Goal: Transaction & Acquisition: Purchase product/service

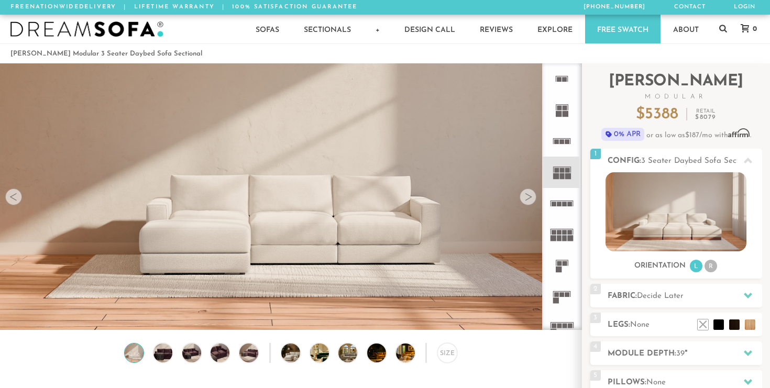
scroll to position [11568, 770]
click at [528, 198] on div at bounding box center [528, 197] width 17 height 17
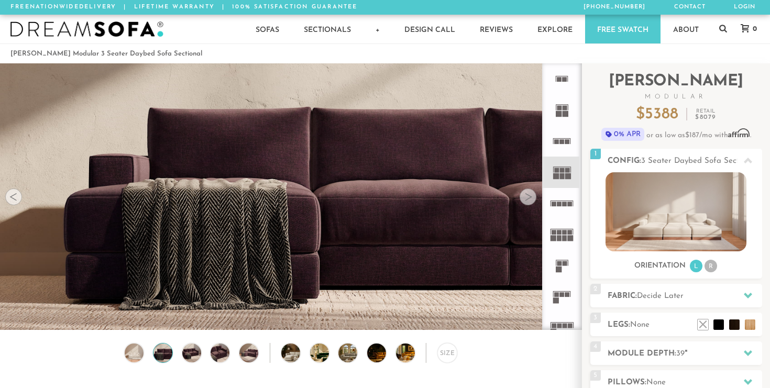
click at [528, 198] on div at bounding box center [528, 197] width 17 height 17
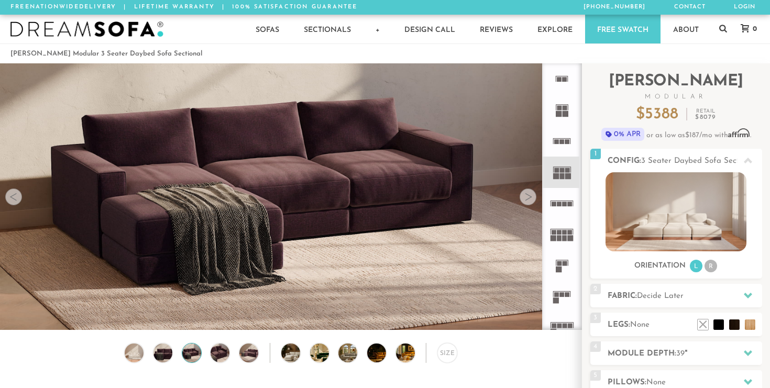
click at [528, 198] on div at bounding box center [528, 197] width 17 height 17
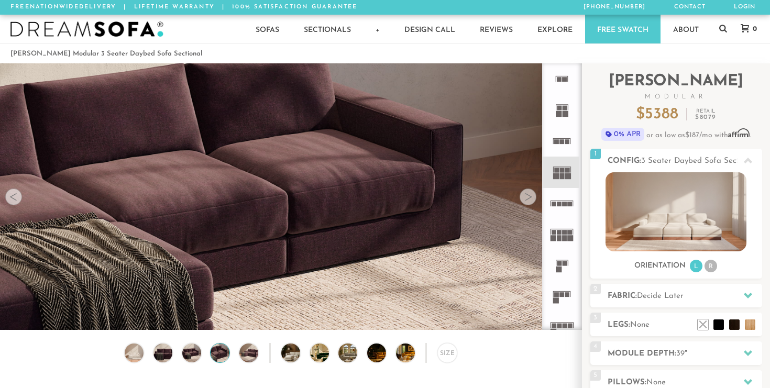
click at [528, 198] on div at bounding box center [528, 197] width 17 height 17
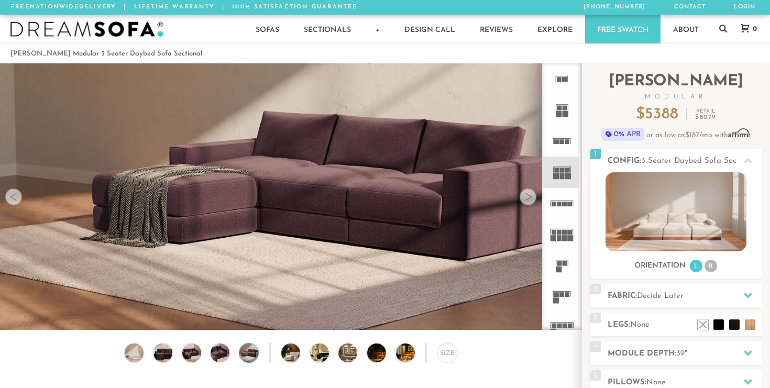
click at [528, 198] on div at bounding box center [528, 197] width 17 height 17
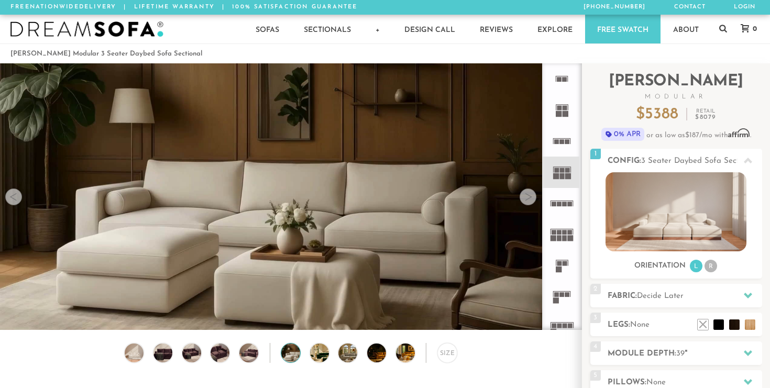
click at [528, 198] on div at bounding box center [528, 197] width 17 height 17
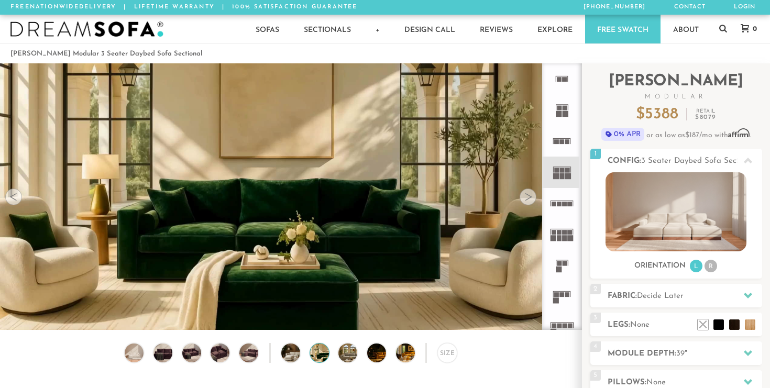
click at [564, 295] on rect at bounding box center [562, 294] width 5 height 5
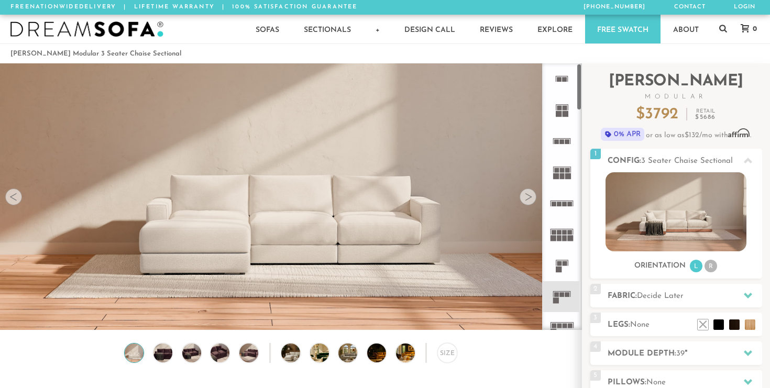
click at [566, 328] on rect at bounding box center [565, 326] width 5 height 5
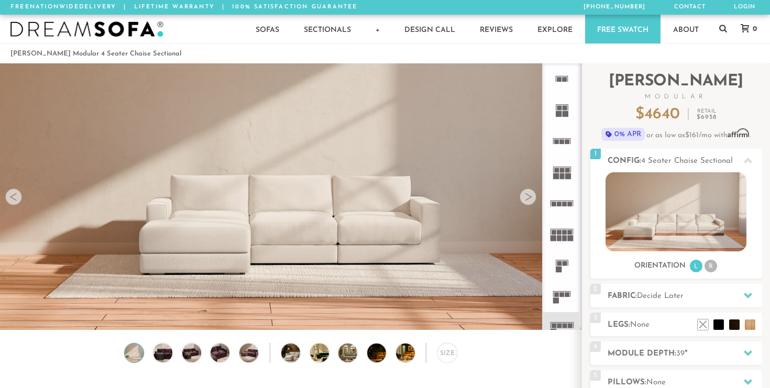
click at [562, 144] on rect at bounding box center [562, 141] width 5 height 5
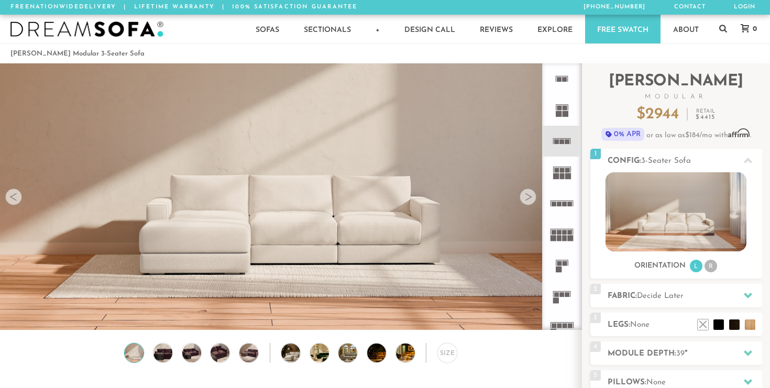
click at [565, 170] on icon at bounding box center [561, 172] width 31 height 31
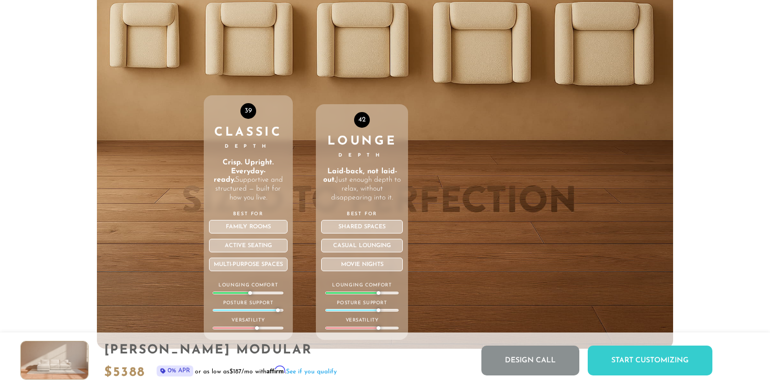
scroll to position [3609, 0]
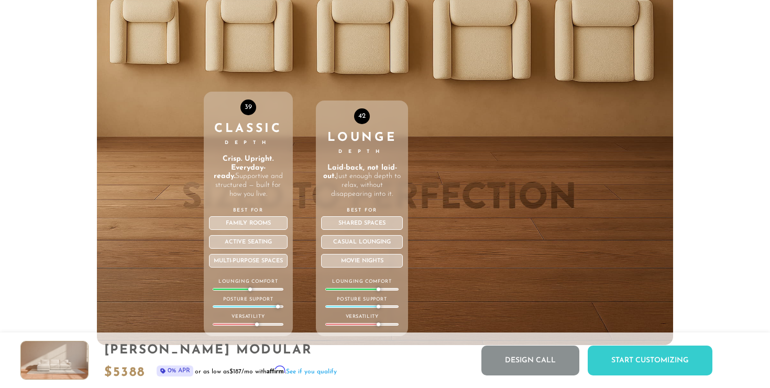
click at [359, 165] on div "42 Lounge Depth Laid-back, not laid-out. Just enough depth to relax, without di…" at bounding box center [362, 219] width 92 height 236
click at [368, 46] on div "42 Lounge Depth Laid-back, not laid-out. Just enough depth to relax, without di…" at bounding box center [362, 122] width 92 height 445
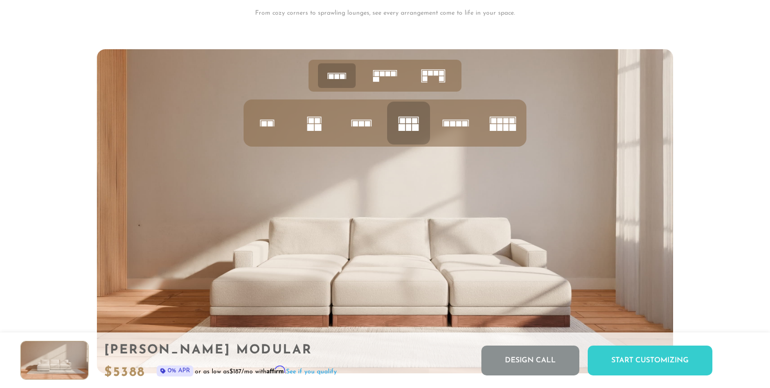
scroll to position [4004, 0]
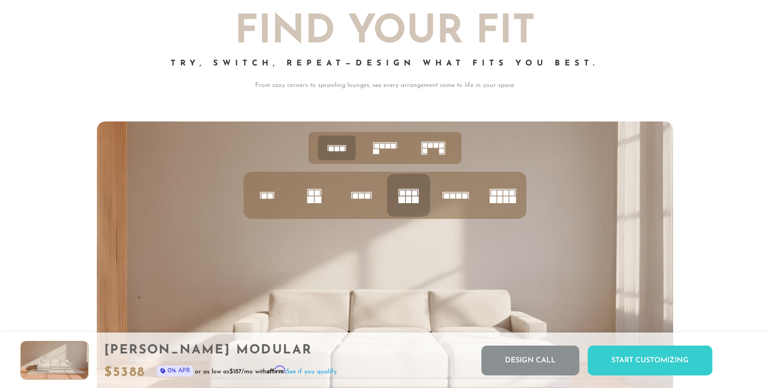
click at [387, 148] on rect at bounding box center [388, 146] width 5 height 5
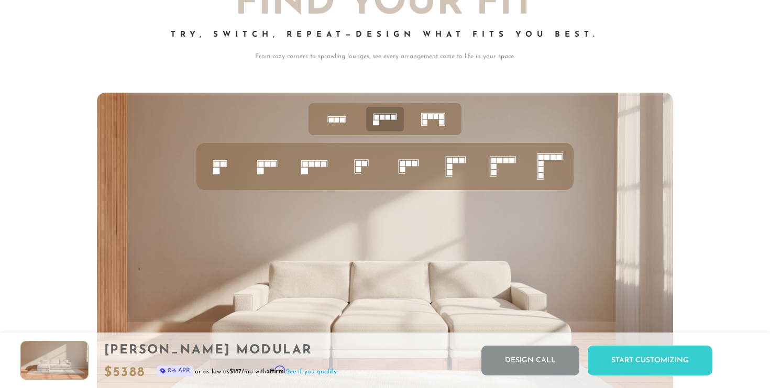
scroll to position [4003, 0]
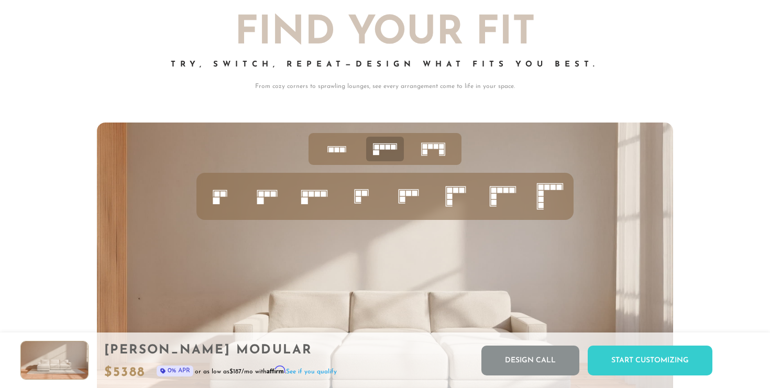
click at [505, 189] on rect at bounding box center [505, 190] width 5 height 5
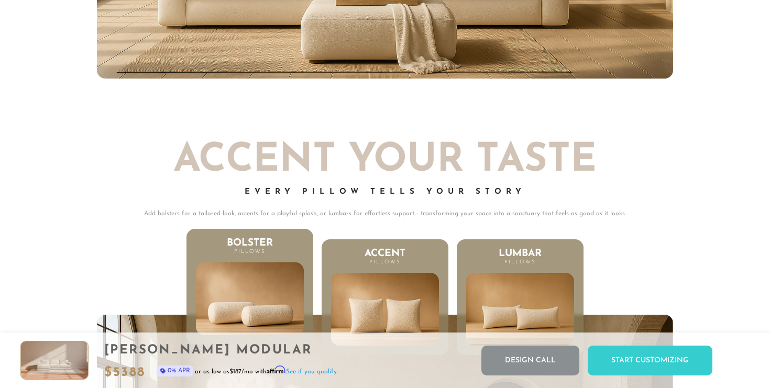
scroll to position [4908, 0]
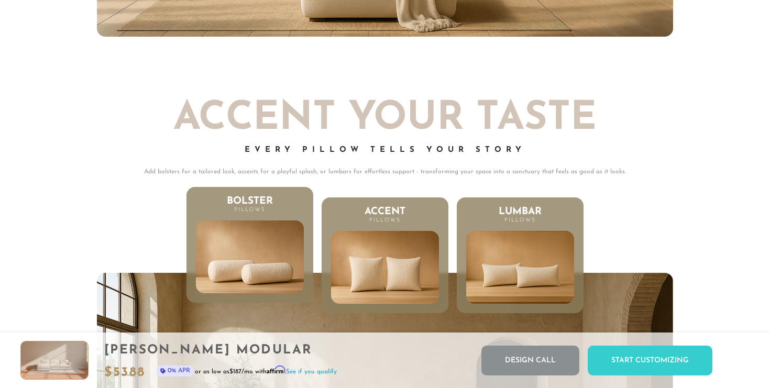
click at [297, 256] on img at bounding box center [249, 256] width 129 height 87
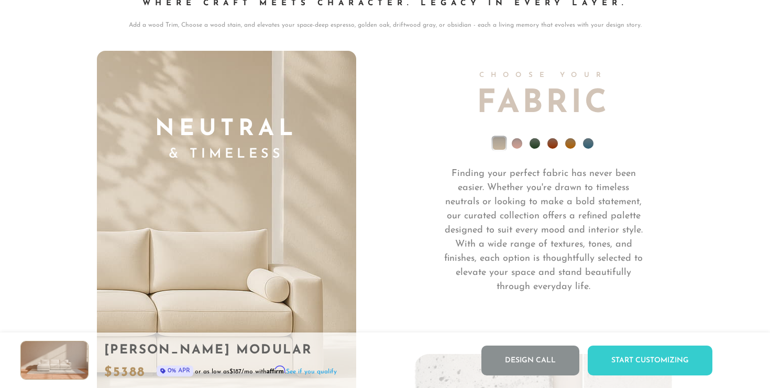
scroll to position [7265, 0]
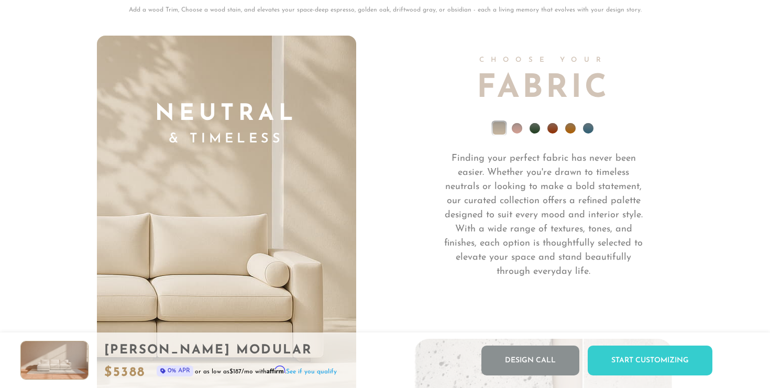
click at [517, 130] on li at bounding box center [517, 128] width 10 height 10
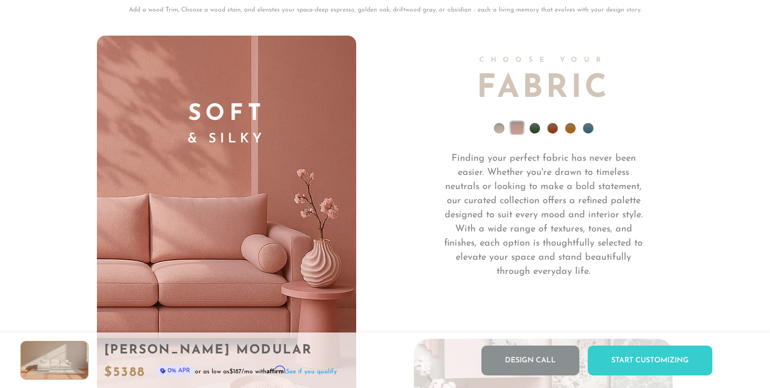
click at [535, 127] on li at bounding box center [535, 128] width 10 height 10
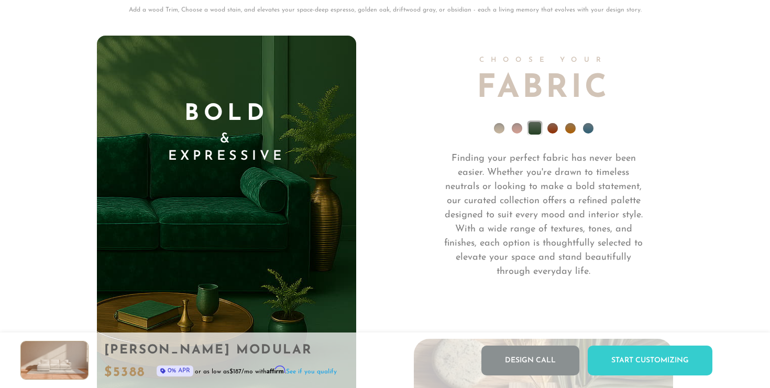
click at [553, 129] on li at bounding box center [552, 128] width 10 height 10
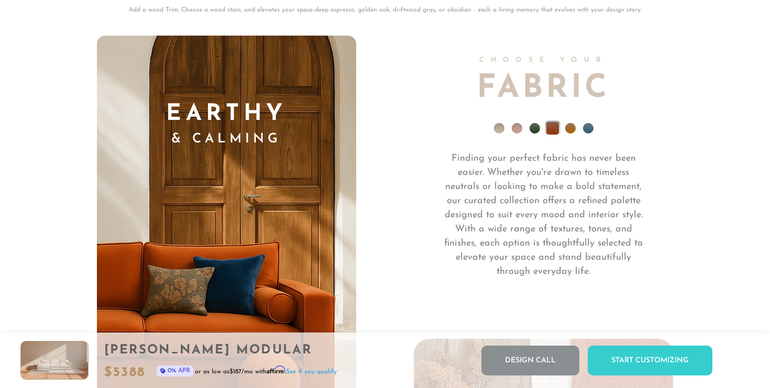
click at [569, 129] on li at bounding box center [570, 128] width 10 height 10
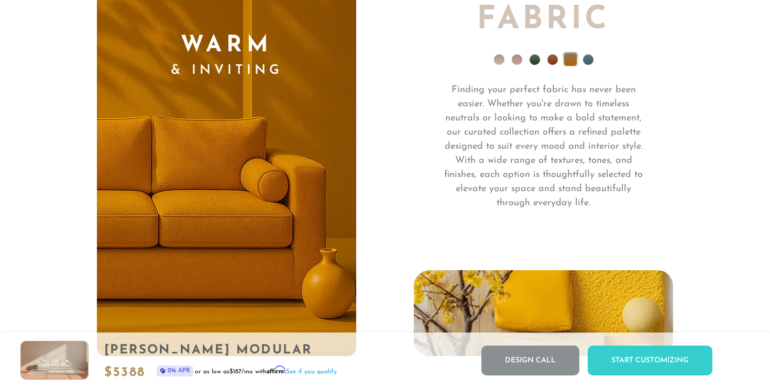
scroll to position [7333, 0]
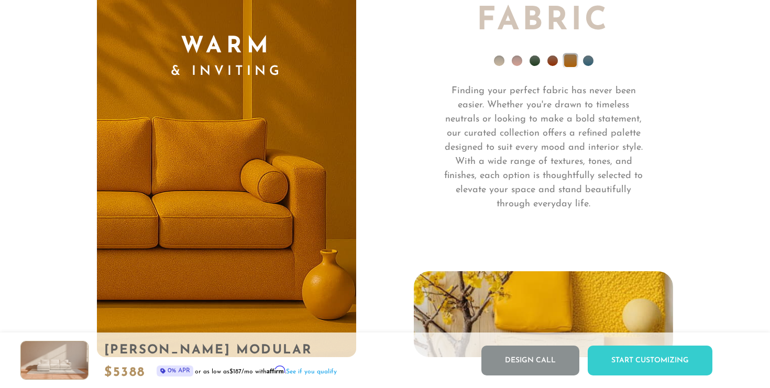
click at [586, 62] on li at bounding box center [588, 61] width 10 height 10
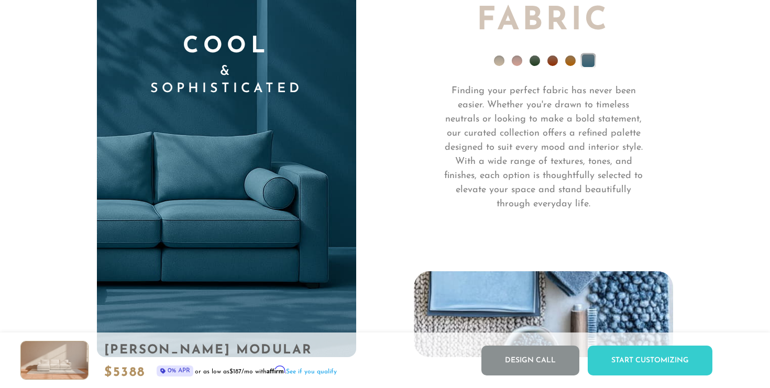
click at [573, 60] on li at bounding box center [570, 61] width 10 height 10
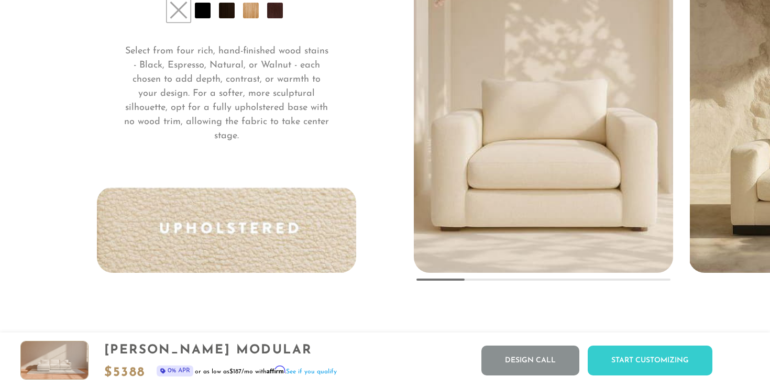
scroll to position [7811, 0]
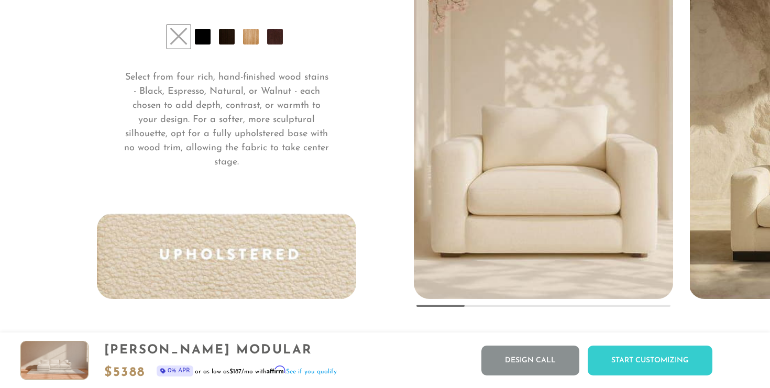
click at [275, 40] on li at bounding box center [275, 37] width 16 height 16
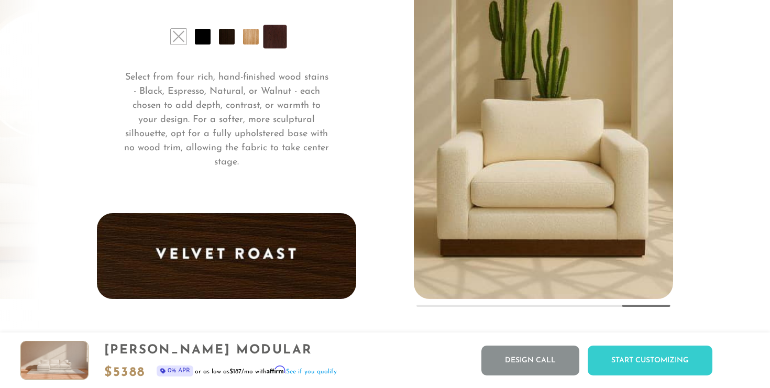
click at [251, 40] on li at bounding box center [251, 37] width 16 height 16
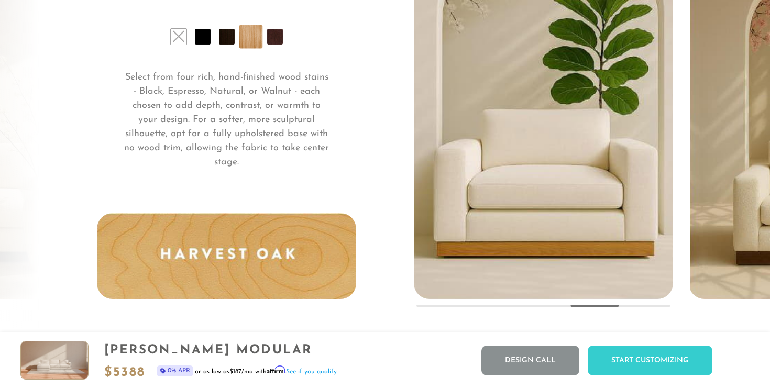
click at [229, 44] on li at bounding box center [227, 37] width 16 height 16
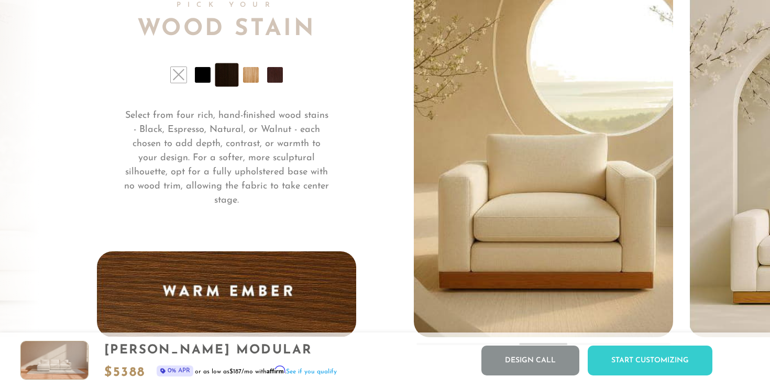
scroll to position [7776, 0]
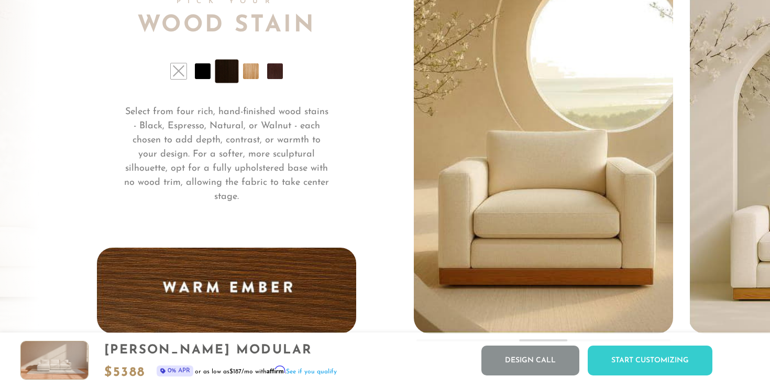
click at [203, 76] on li at bounding box center [203, 71] width 16 height 16
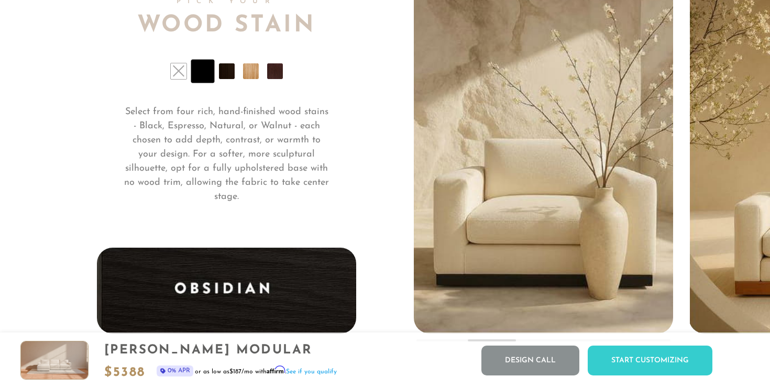
click at [275, 72] on li at bounding box center [275, 71] width 16 height 16
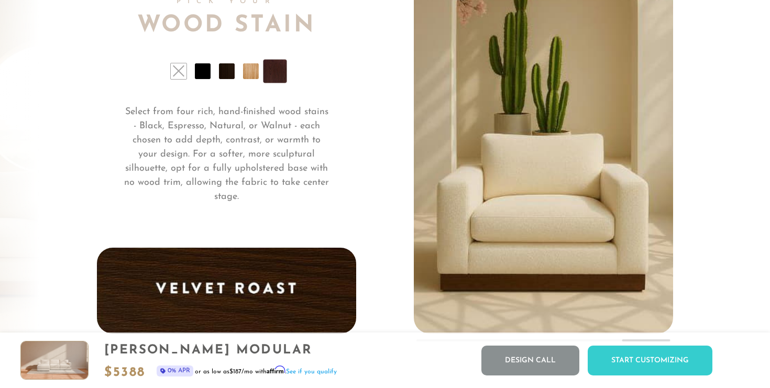
click at [227, 73] on li at bounding box center [227, 71] width 16 height 16
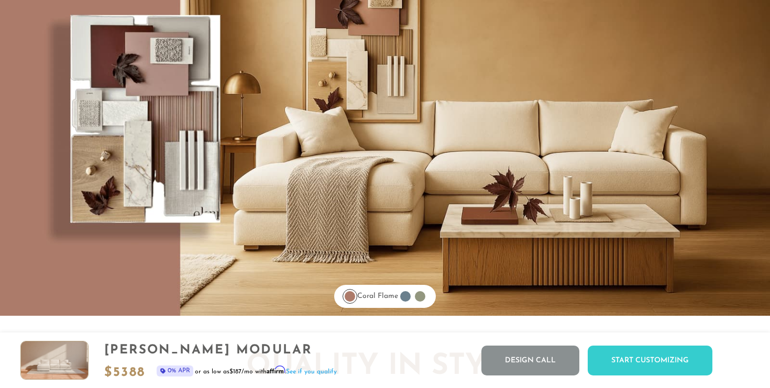
scroll to position [8370, 0]
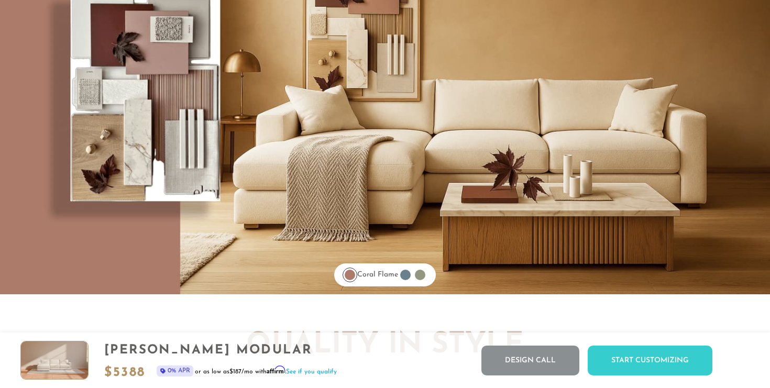
click at [425, 275] on div at bounding box center [420, 275] width 10 height 10
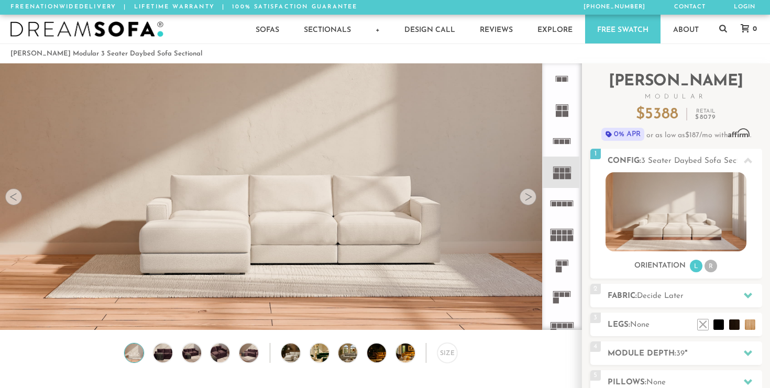
scroll to position [4, 0]
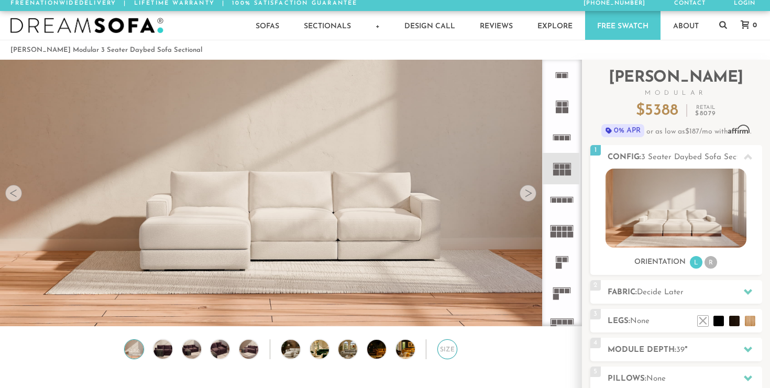
click at [443, 344] on div "Size" at bounding box center [447, 349] width 20 height 20
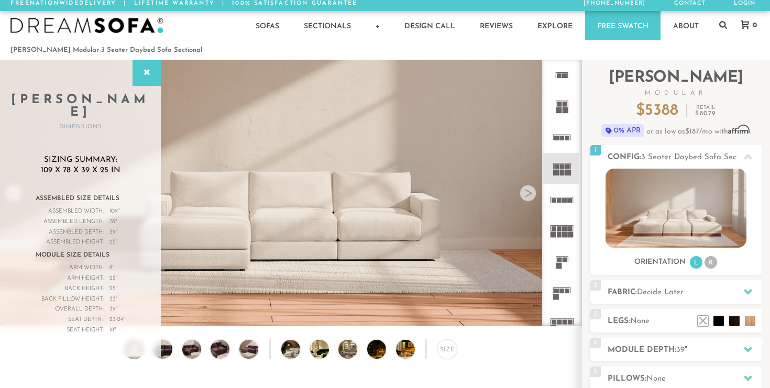
click at [478, 358] on div "Size" at bounding box center [291, 351] width 582 height 25
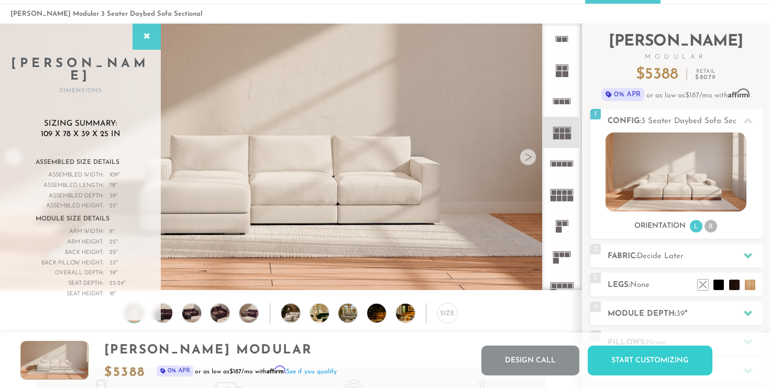
scroll to position [0, 0]
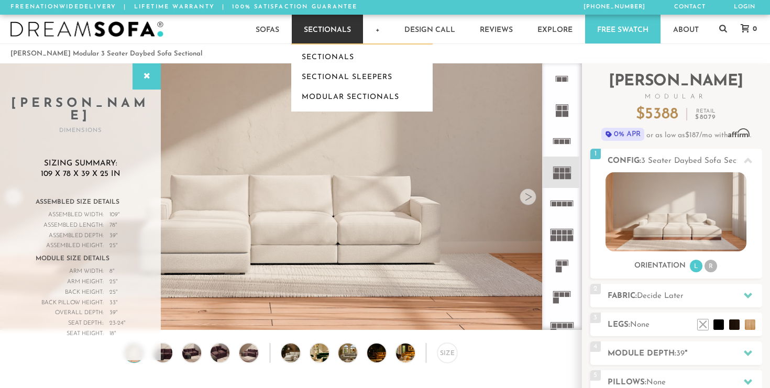
click at [327, 34] on link "Sectionals" at bounding box center [327, 29] width 71 height 29
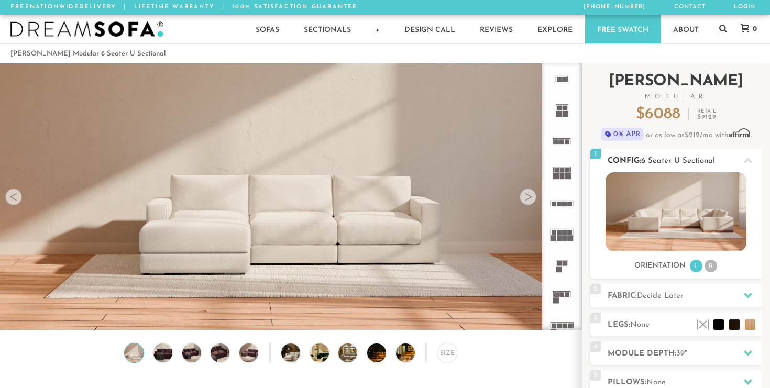
click at [658, 231] on img at bounding box center [676, 211] width 141 height 79
click at [532, 195] on div at bounding box center [528, 197] width 17 height 17
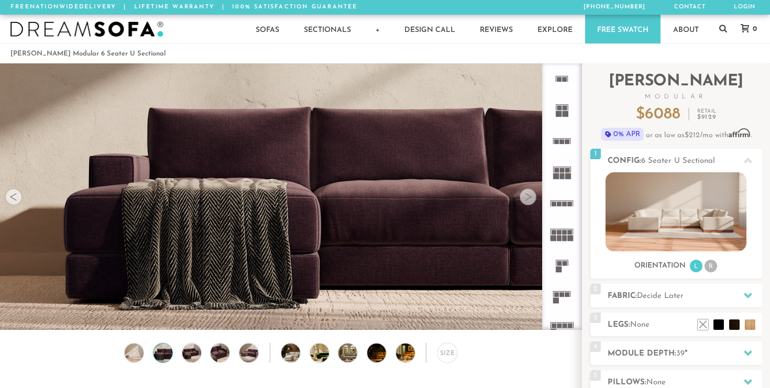
click at [532, 195] on div at bounding box center [528, 197] width 17 height 17
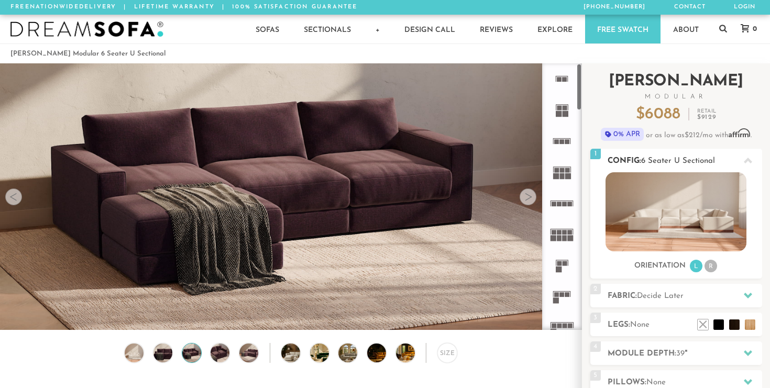
click at [721, 192] on img at bounding box center [676, 211] width 141 height 79
click at [686, 197] on img at bounding box center [676, 211] width 141 height 79
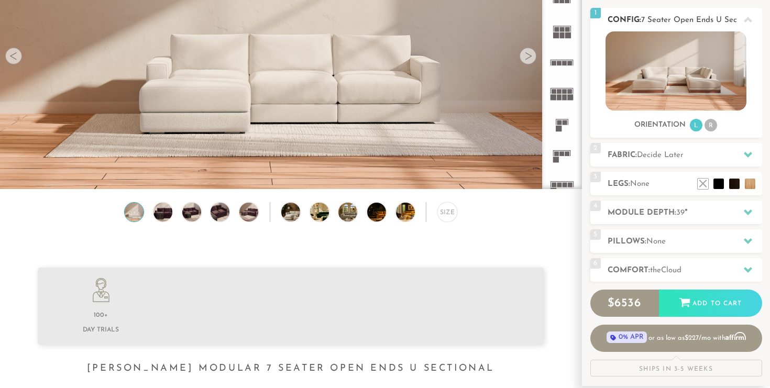
scroll to position [154, 0]
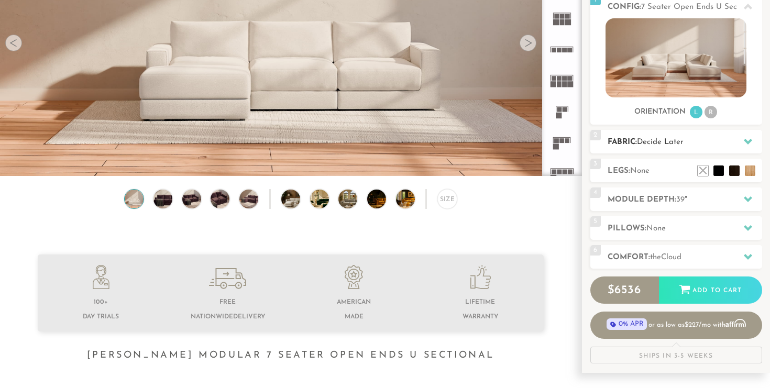
click at [747, 140] on icon at bounding box center [748, 141] width 8 height 8
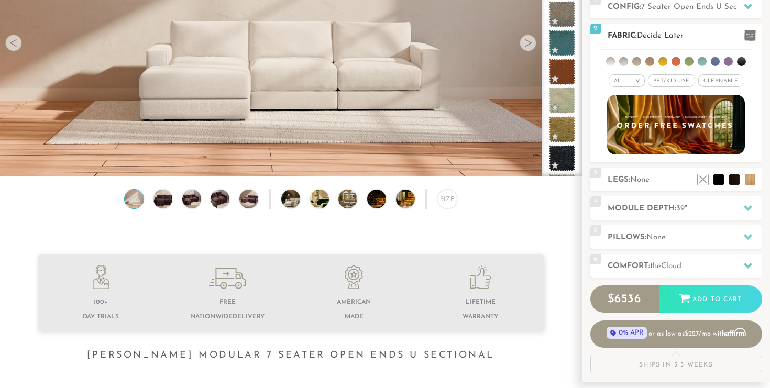
click at [675, 61] on li at bounding box center [676, 61] width 9 height 9
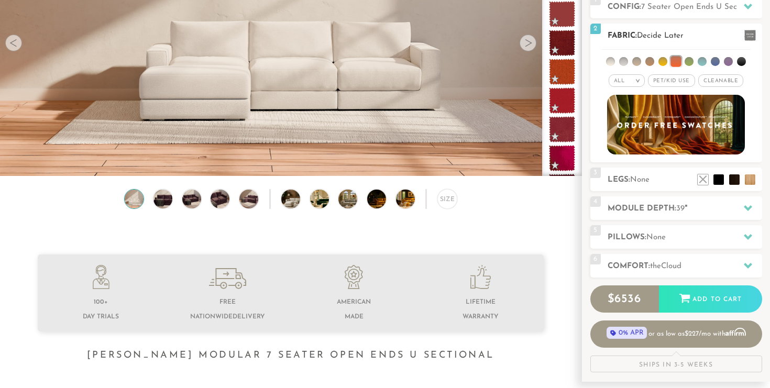
click at [666, 62] on li at bounding box center [663, 61] width 9 height 9
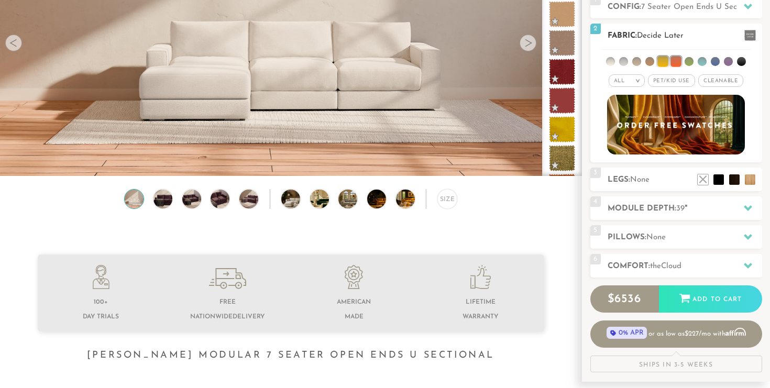
click at [653, 62] on li at bounding box center [649, 61] width 9 height 9
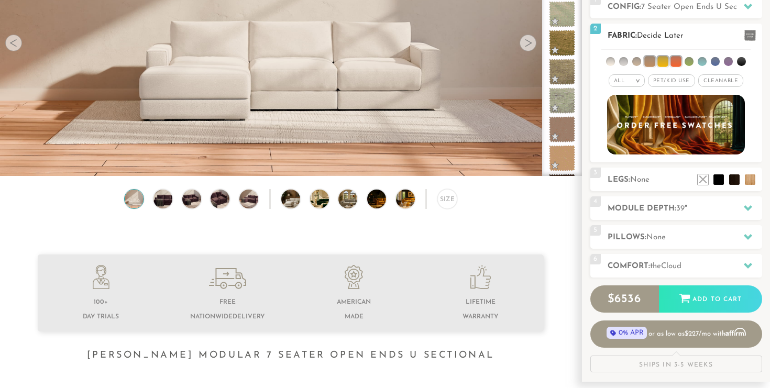
click at [637, 65] on li at bounding box center [636, 61] width 9 height 9
click at [664, 60] on li at bounding box center [663, 61] width 10 height 10
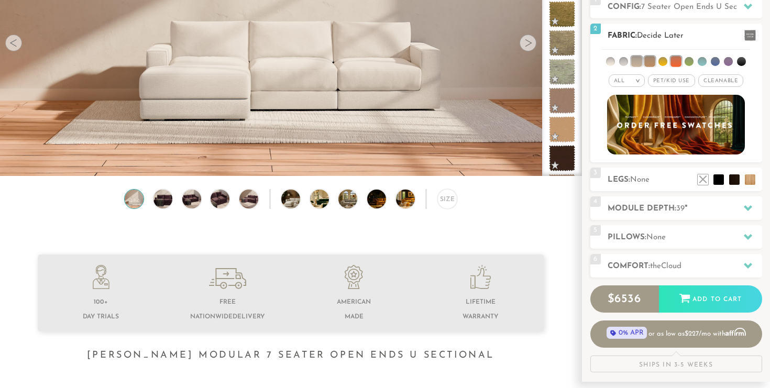
click at [676, 61] on li at bounding box center [676, 61] width 10 height 10
click at [651, 62] on li at bounding box center [649, 61] width 10 height 10
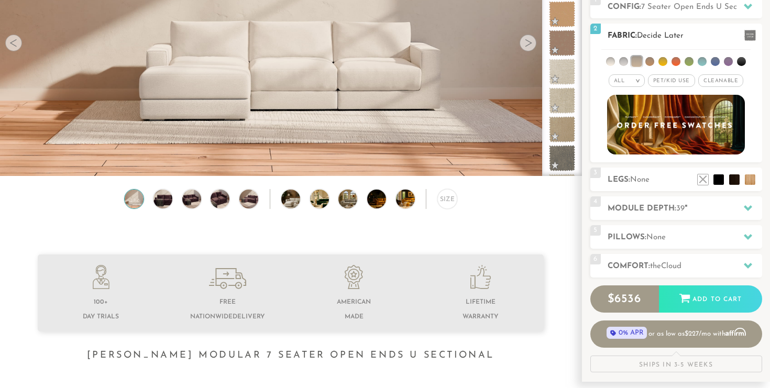
click at [634, 60] on li at bounding box center [636, 61] width 10 height 10
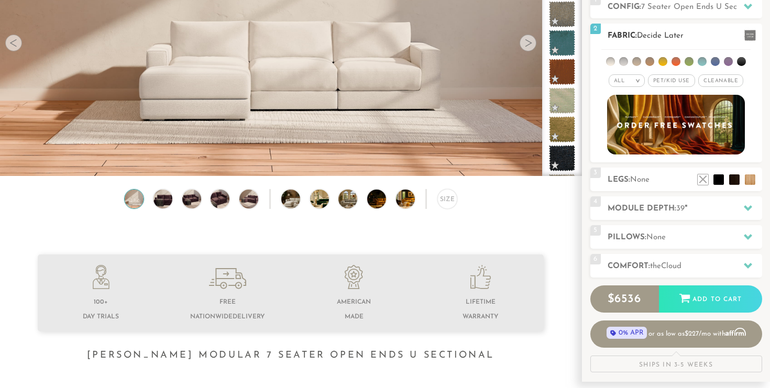
click at [662, 60] on li at bounding box center [663, 61] width 9 height 9
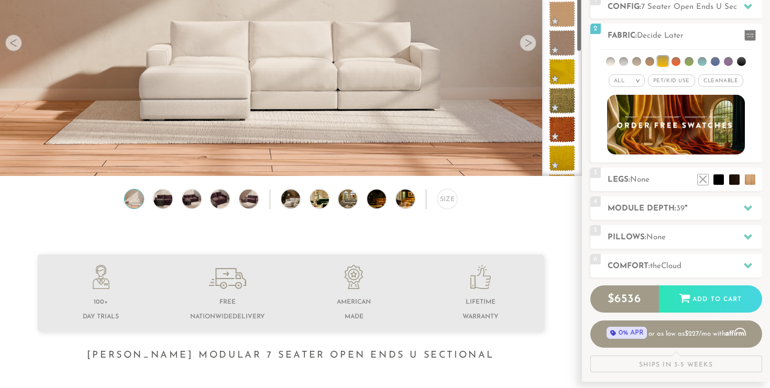
scroll to position [151, 0]
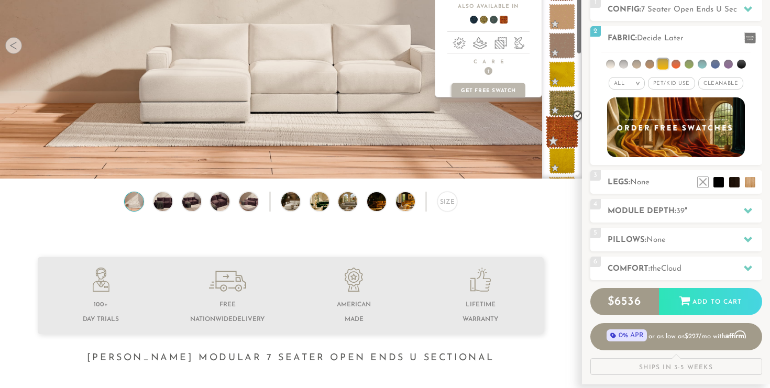
click at [563, 138] on span at bounding box center [562, 132] width 33 height 33
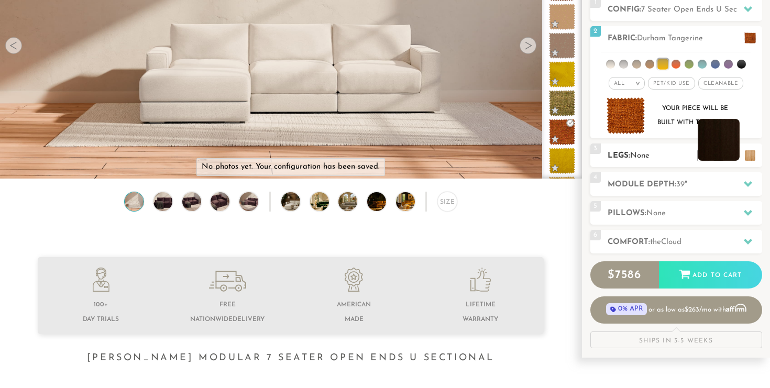
click at [725, 153] on li at bounding box center [719, 140] width 42 height 42
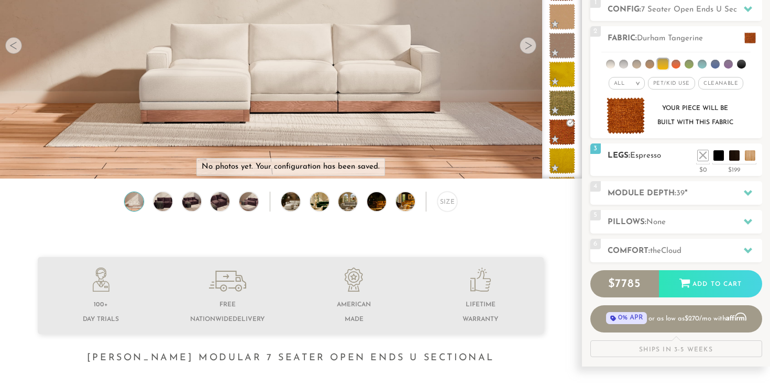
click at [692, 170] on div "3 Legs: Espresso $0 $199 Nailheads:" at bounding box center [676, 160] width 172 height 32
click at [716, 156] on li at bounding box center [703, 140] width 42 height 42
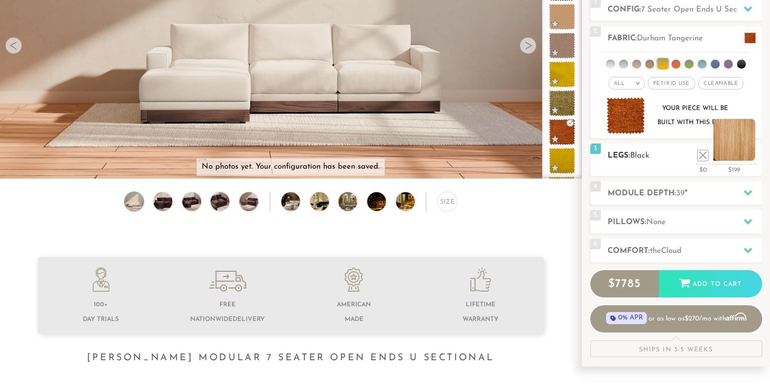
click at [750, 155] on li at bounding box center [735, 140] width 42 height 42
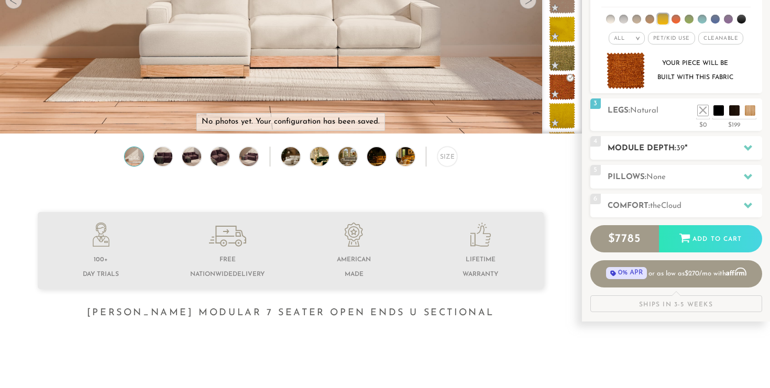
scroll to position [198, 0]
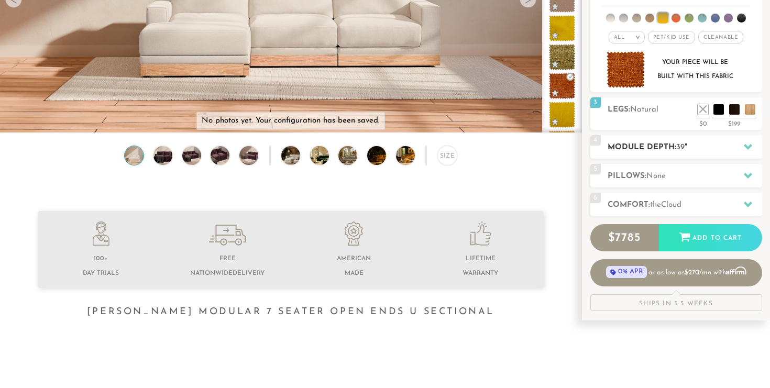
click at [668, 137] on div "4 Module Depth: 39 "" at bounding box center [676, 147] width 172 height 24
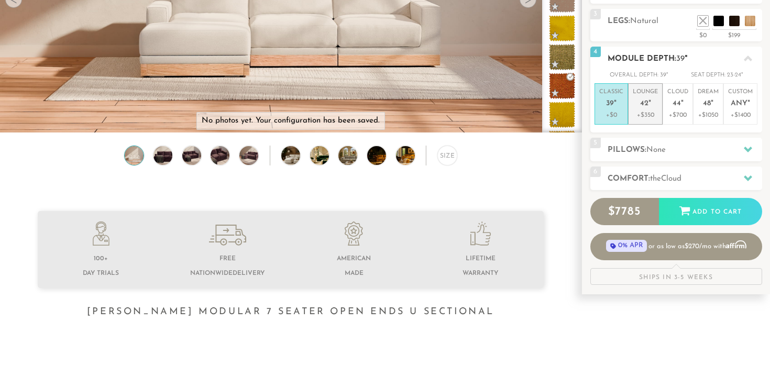
click at [638, 101] on p "Lounge 42 "" at bounding box center [645, 99] width 25 height 23
click at [646, 145] on h2 "Pillows: None" at bounding box center [685, 150] width 155 height 12
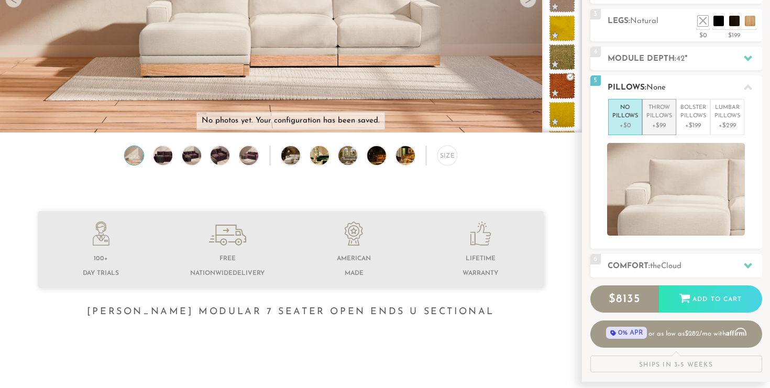
click at [655, 107] on p "Throw Pillows" at bounding box center [660, 112] width 26 height 17
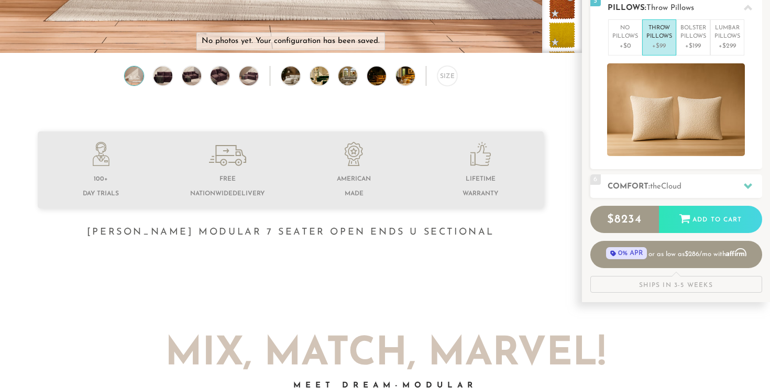
scroll to position [315, 0]
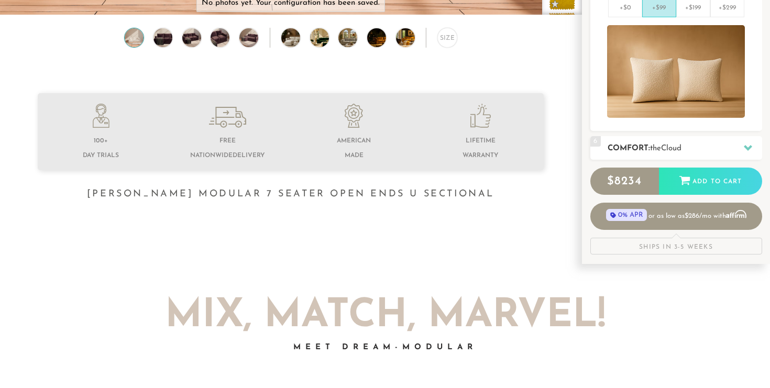
click at [671, 149] on span "Cloud" at bounding box center [671, 149] width 20 height 8
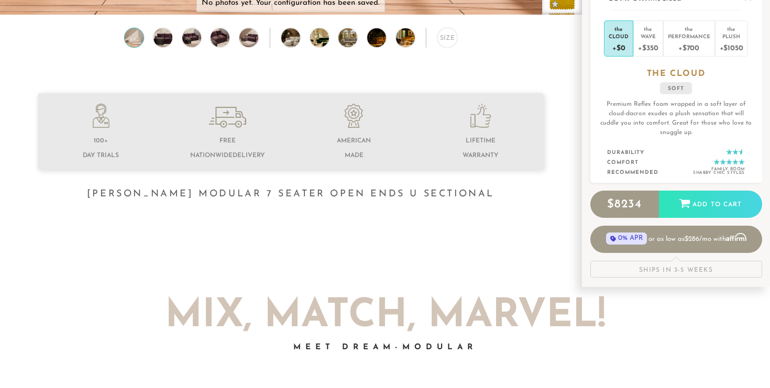
click at [620, 49] on div "+$0" at bounding box center [619, 47] width 20 height 15
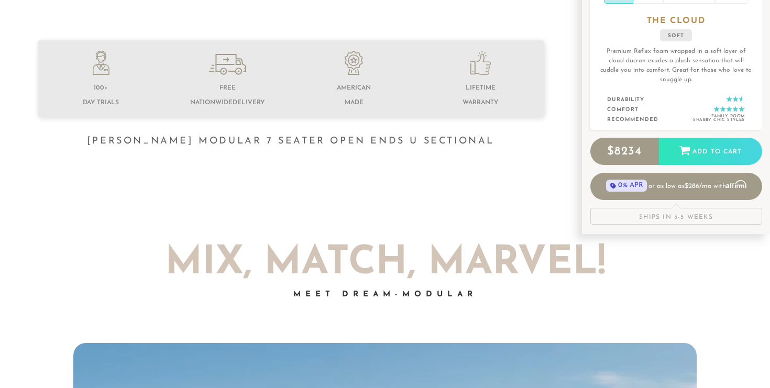
scroll to position [377, 0]
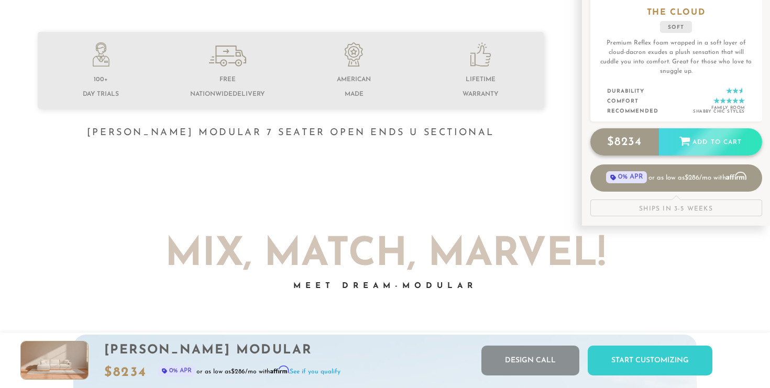
click at [636, 141] on span "8234" at bounding box center [628, 142] width 27 height 12
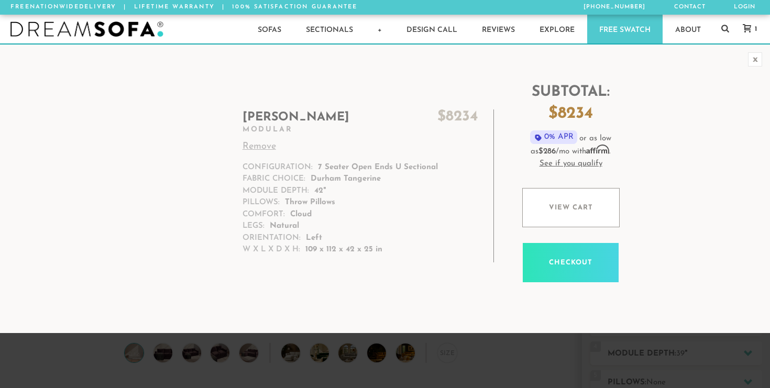
click at [749, 29] on icon at bounding box center [747, 28] width 8 height 8
click at [267, 149] on link "Remove" at bounding box center [360, 147] width 235 height 14
